Goal: Find specific page/section: Find specific page/section

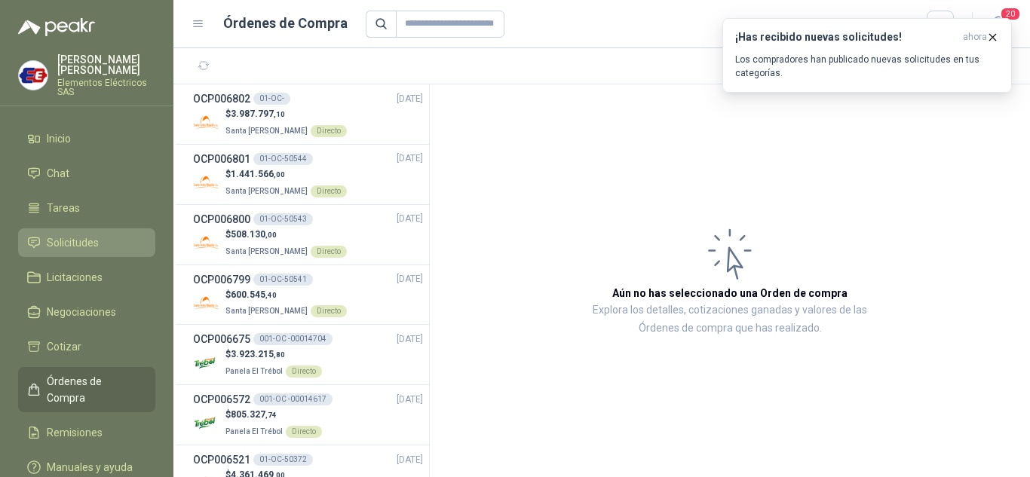
click at [79, 240] on span "Solicitudes" at bounding box center [73, 242] width 52 height 17
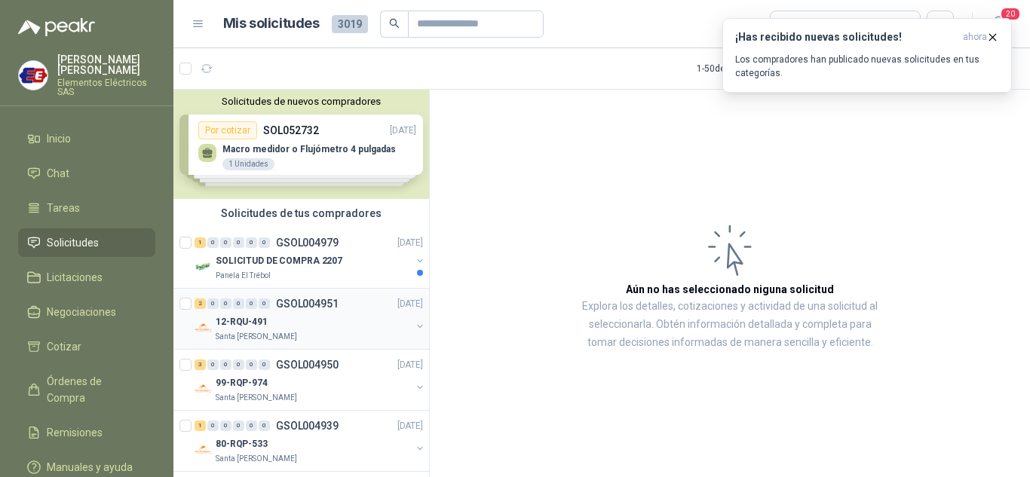
click at [228, 295] on div "2 0 0 0 0 0 GSOL004951 [DATE]" at bounding box center [309, 304] width 231 height 18
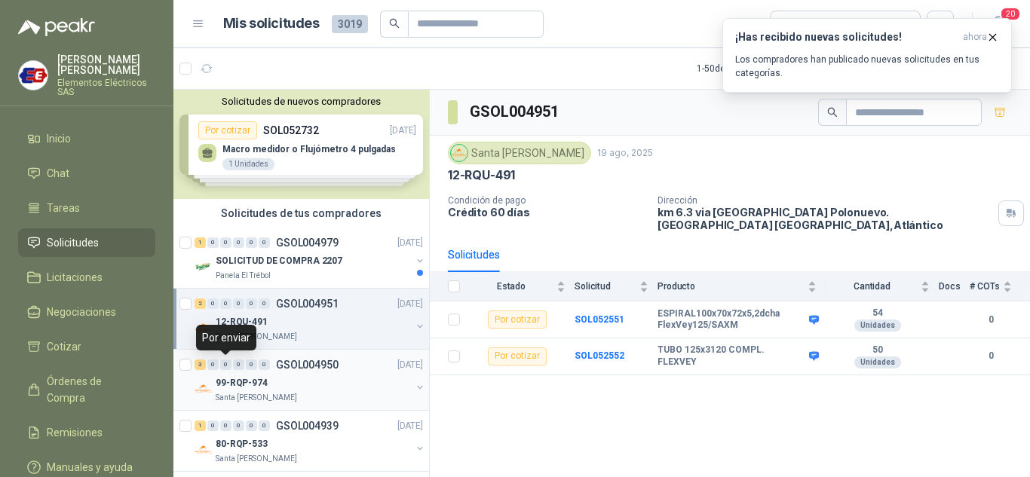
click at [228, 369] on div "0" at bounding box center [225, 365] width 11 height 11
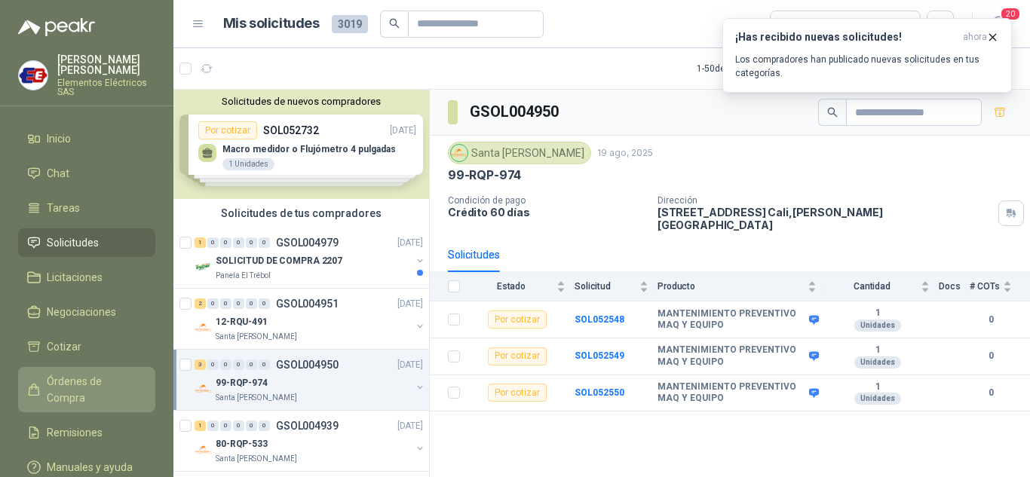
click at [65, 380] on span "Órdenes de Compra" at bounding box center [94, 389] width 94 height 33
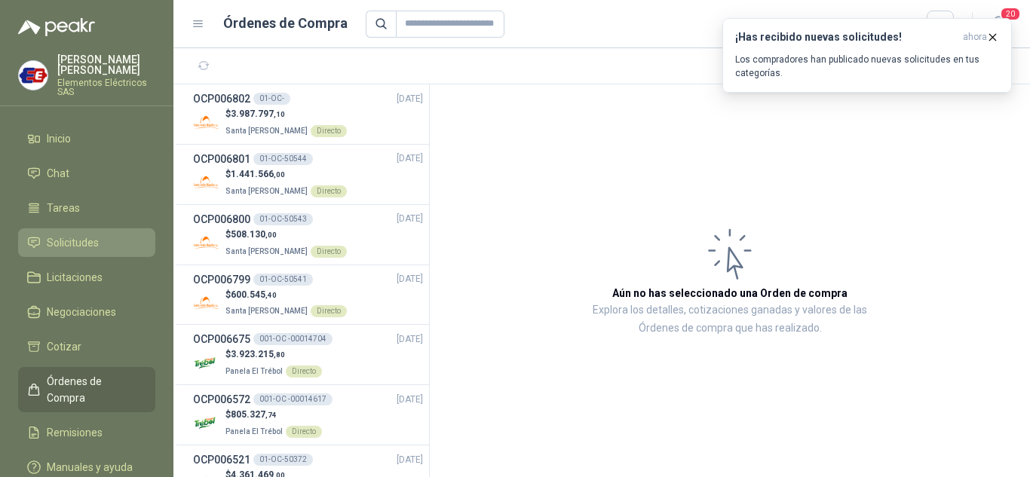
click at [45, 238] on li "Solicitudes" at bounding box center [86, 242] width 119 height 17
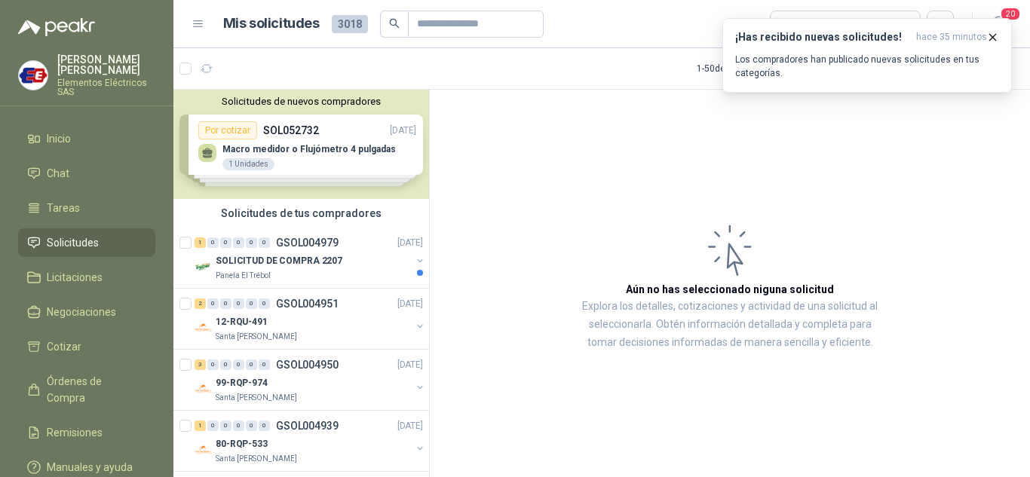
click at [56, 239] on span "Solicitudes" at bounding box center [73, 242] width 52 height 17
